Goal: Information Seeking & Learning: Learn about a topic

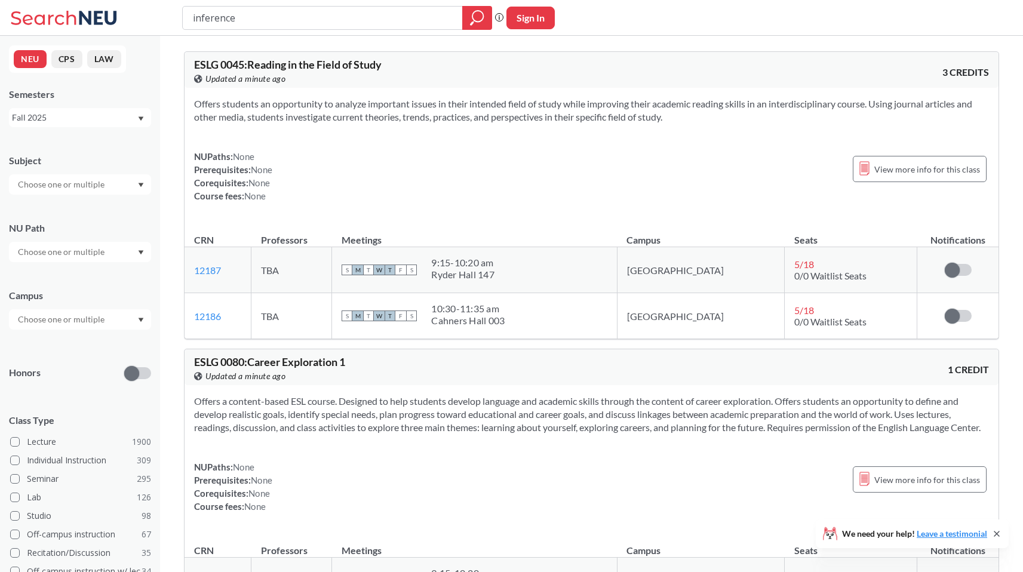
click at [226, 17] on input "inference" at bounding box center [323, 18] width 262 height 20
type input "quantum"
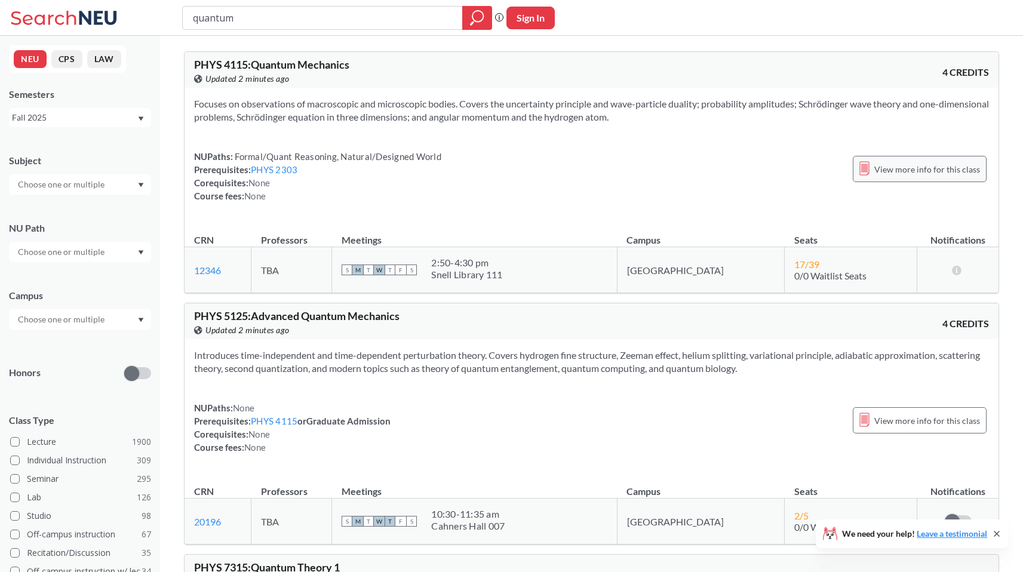
click at [919, 180] on div "View more info for this class" at bounding box center [919, 169] width 134 height 26
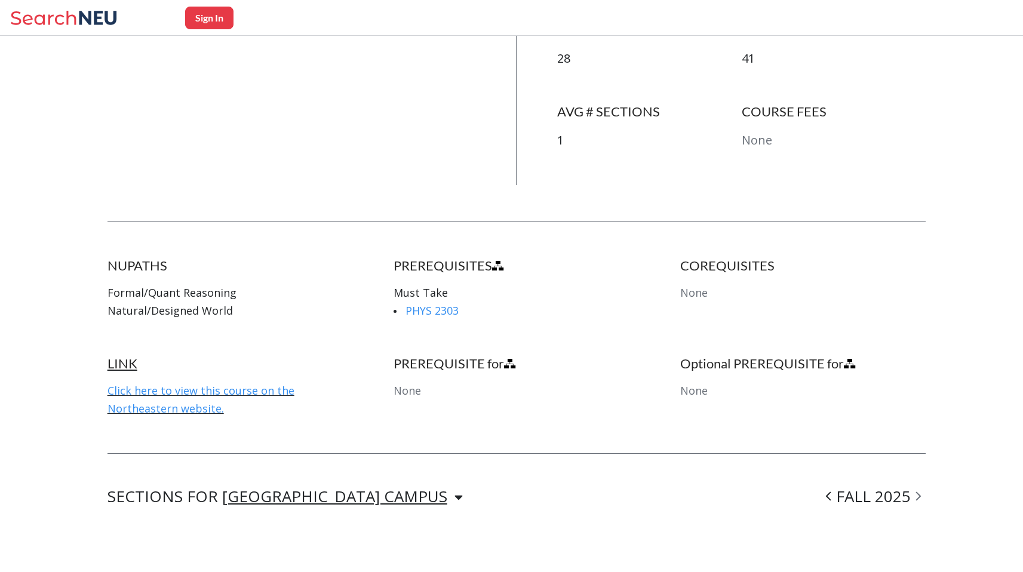
scroll to position [441, 0]
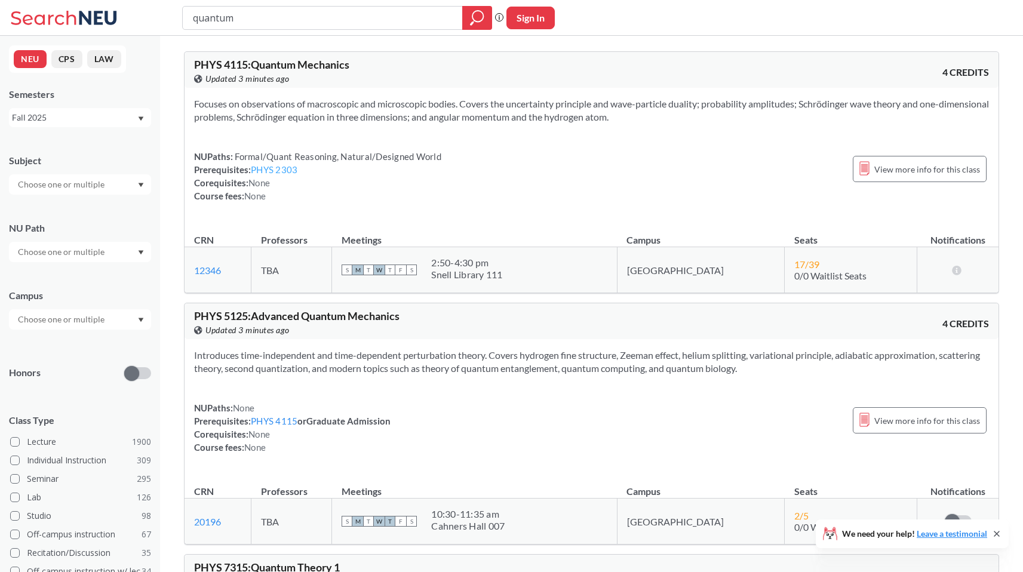
click at [268, 168] on link "PHYS 2303" at bounding box center [274, 169] width 47 height 11
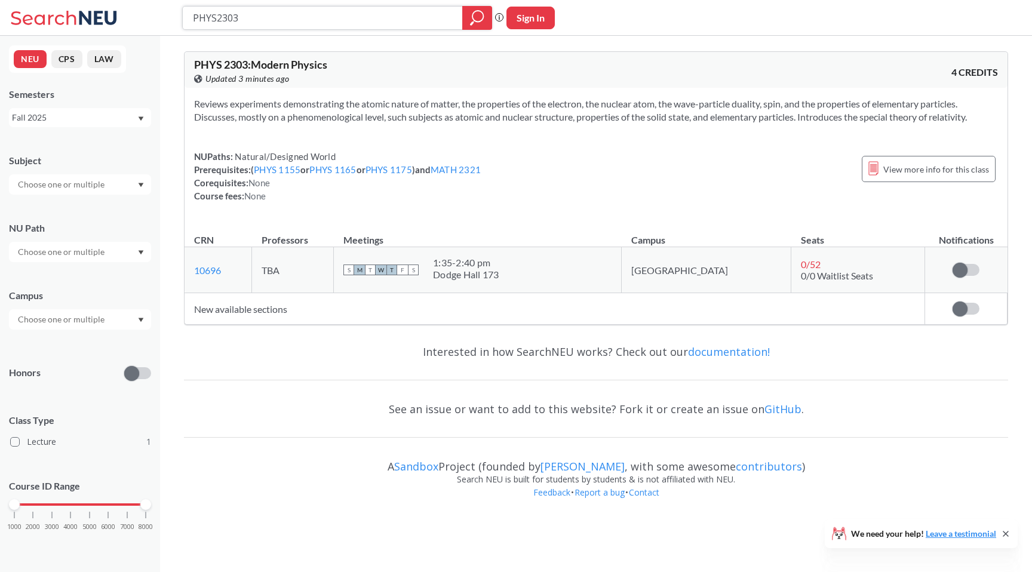
type input "quantum"
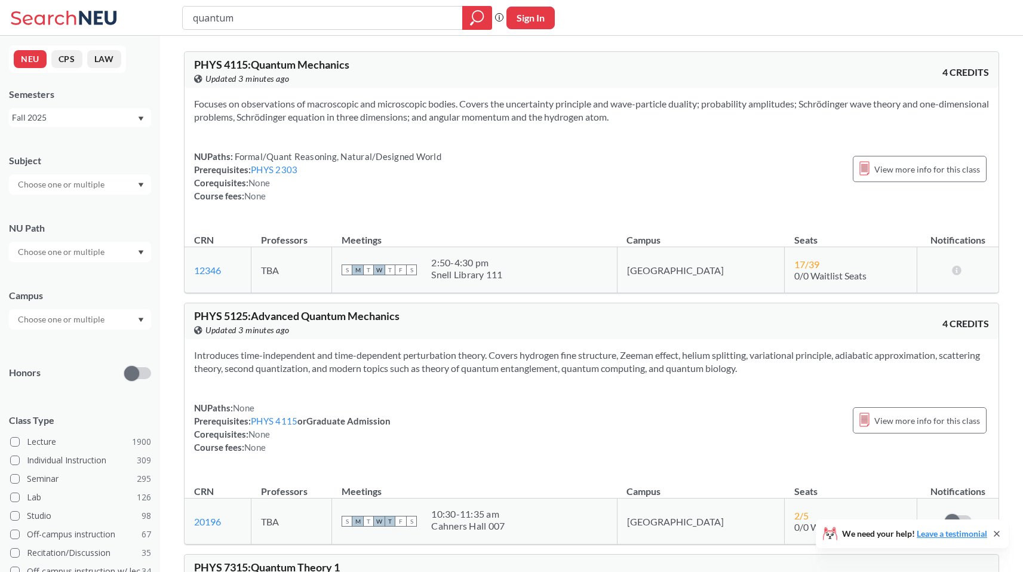
click at [90, 112] on div "Fall 2025" at bounding box center [74, 117] width 125 height 13
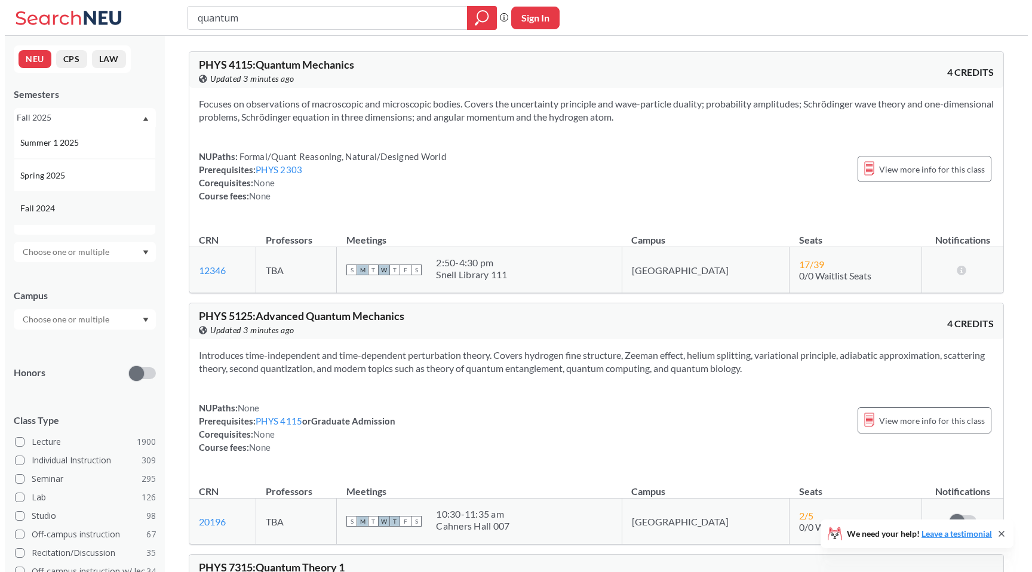
scroll to position [103, 0]
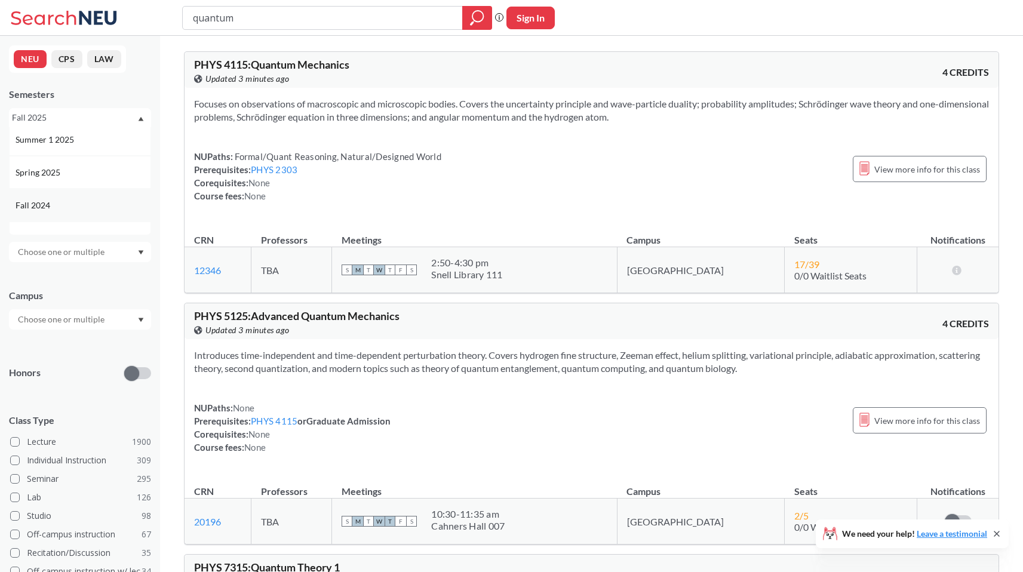
click at [83, 171] on div "Spring 2025" at bounding box center [83, 172] width 135 height 13
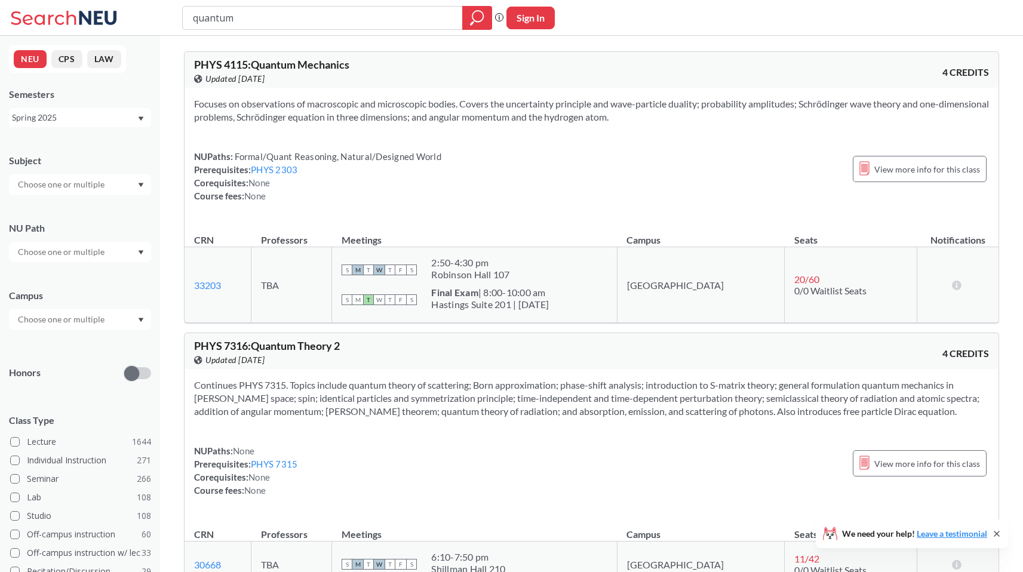
click at [247, 69] on span "PHYS 4115 : Quantum Mechanics" at bounding box center [271, 64] width 155 height 13
copy div "PHYS 4115 : Quantum Mechanics View this course on Banner."
